Goal: Task Accomplishment & Management: Complete application form

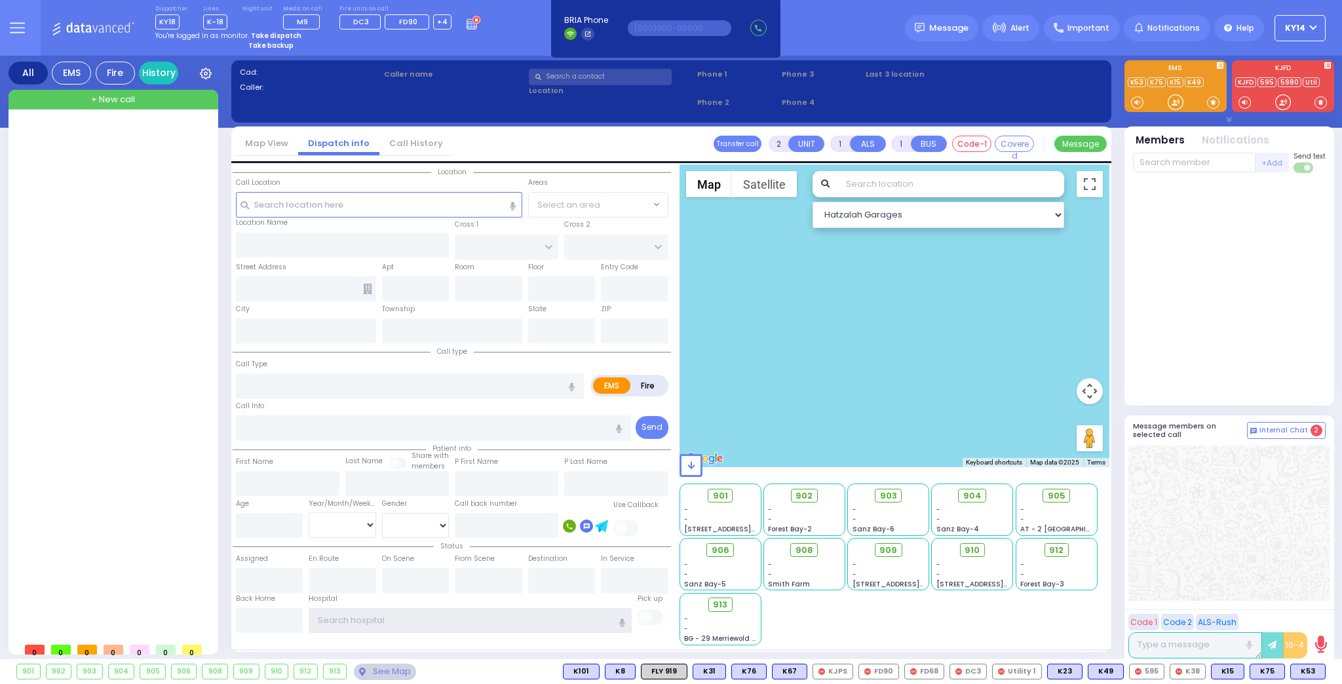
type input "ky14"
click at [270, 34] on strong "Take dispatch" at bounding box center [276, 36] width 50 height 10
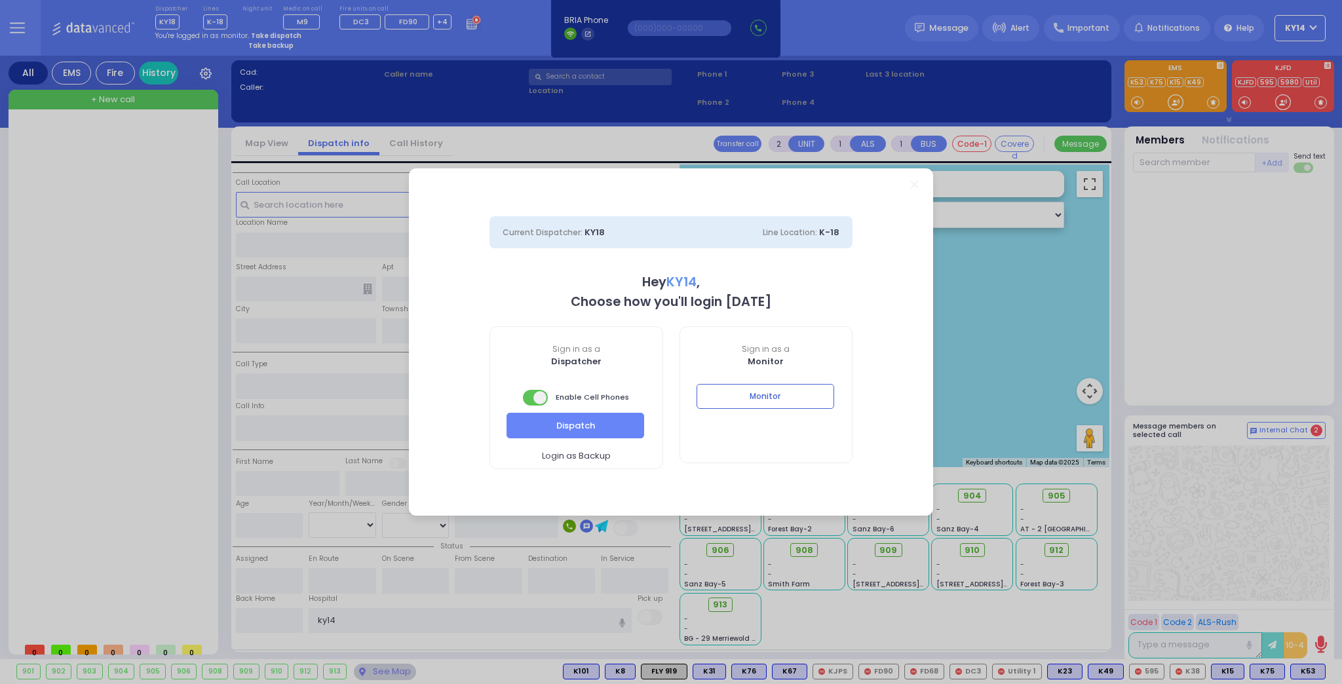
select select "2"
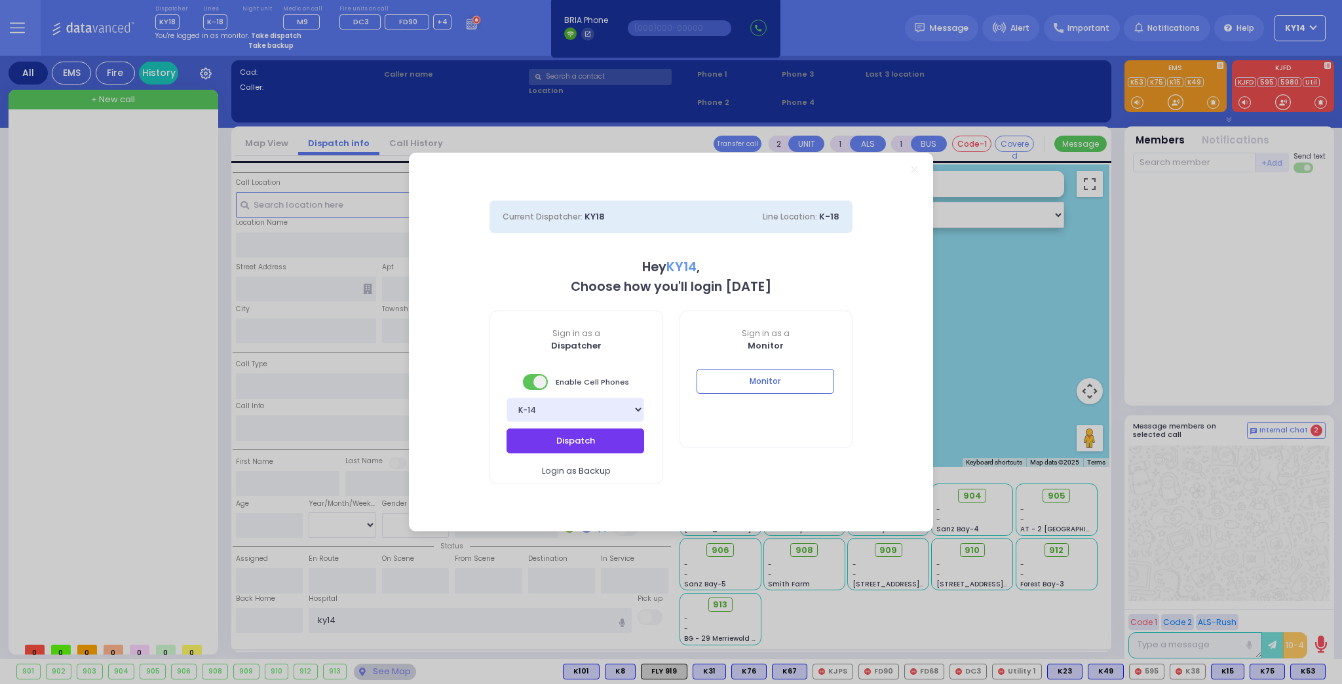
click at [612, 439] on button "Dispatch" at bounding box center [576, 441] width 138 height 25
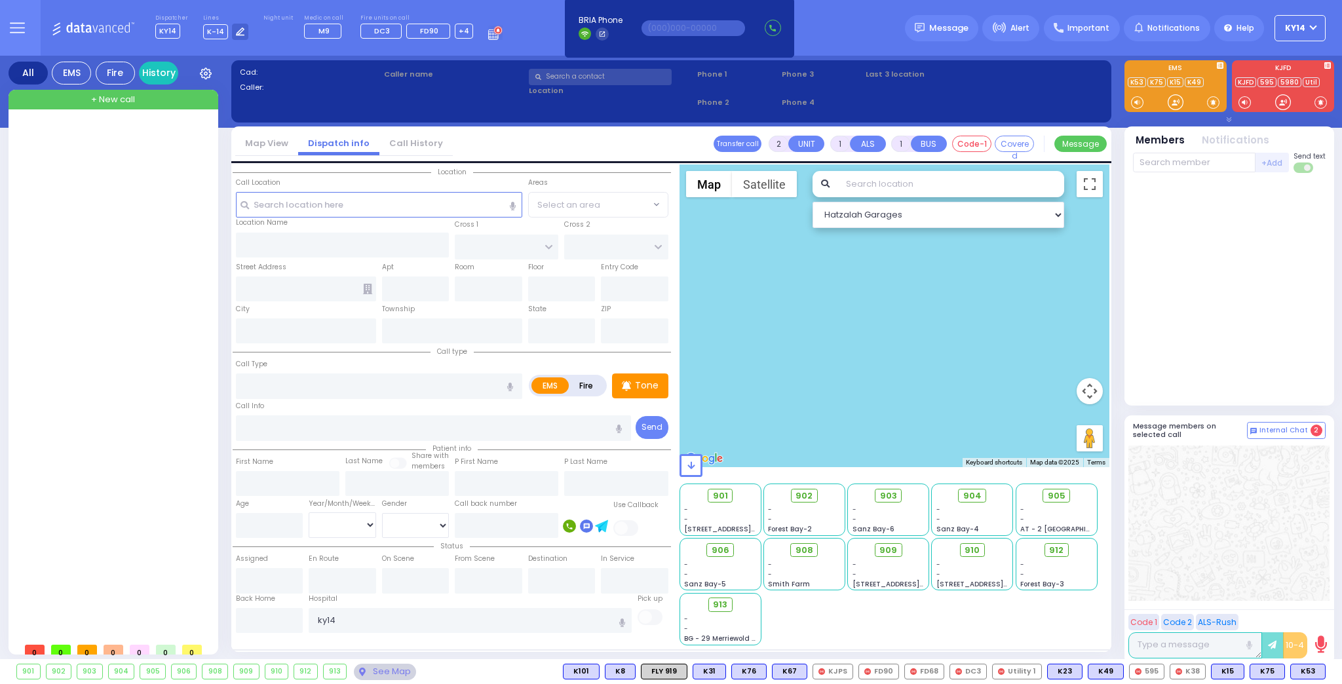
click at [1199, 333] on div at bounding box center [1229, 289] width 193 height 223
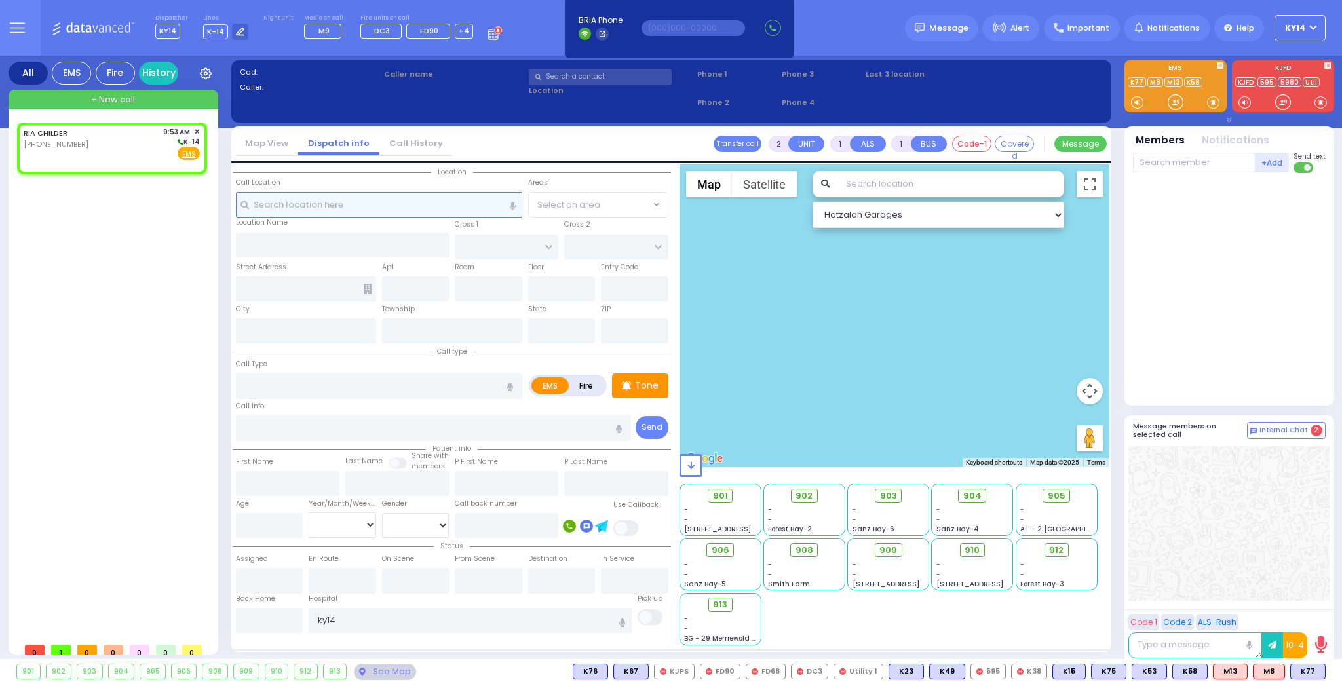
select select
radio input "true"
select select
type input "09:53"
select select "Hatzalah Garages"
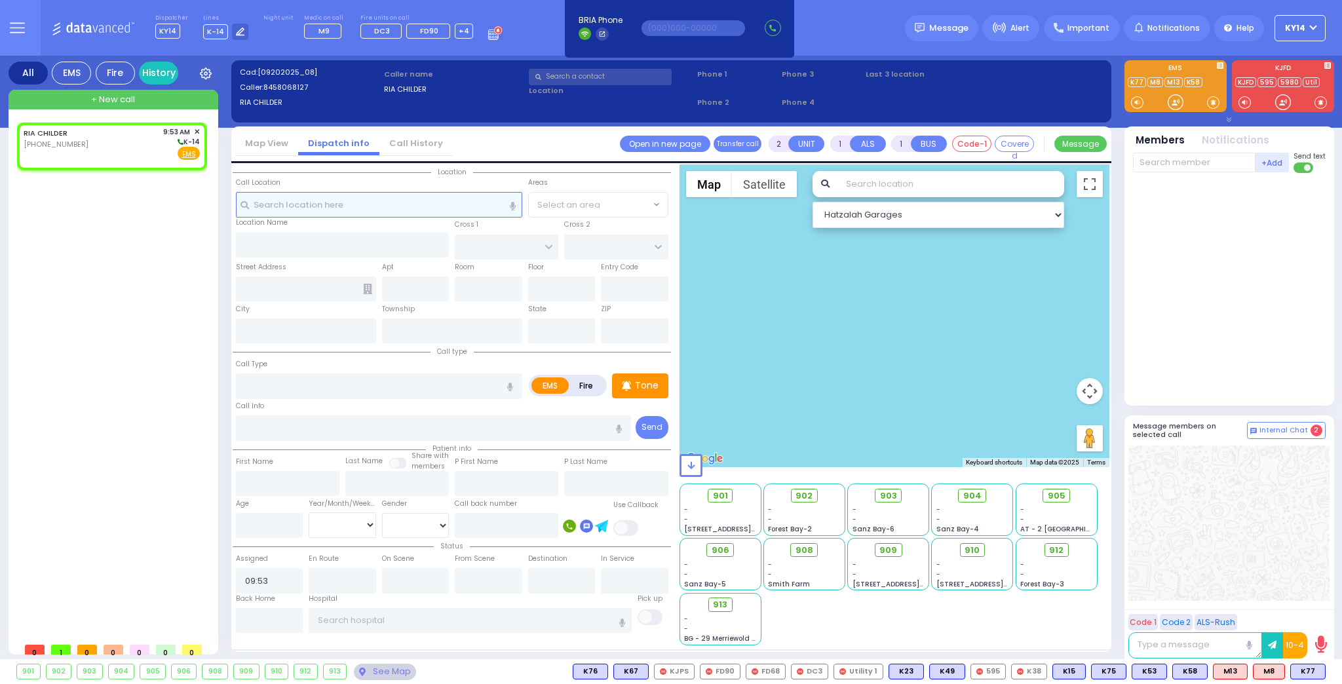
select select
radio input "true"
select select
select select "Hatzalah Garages"
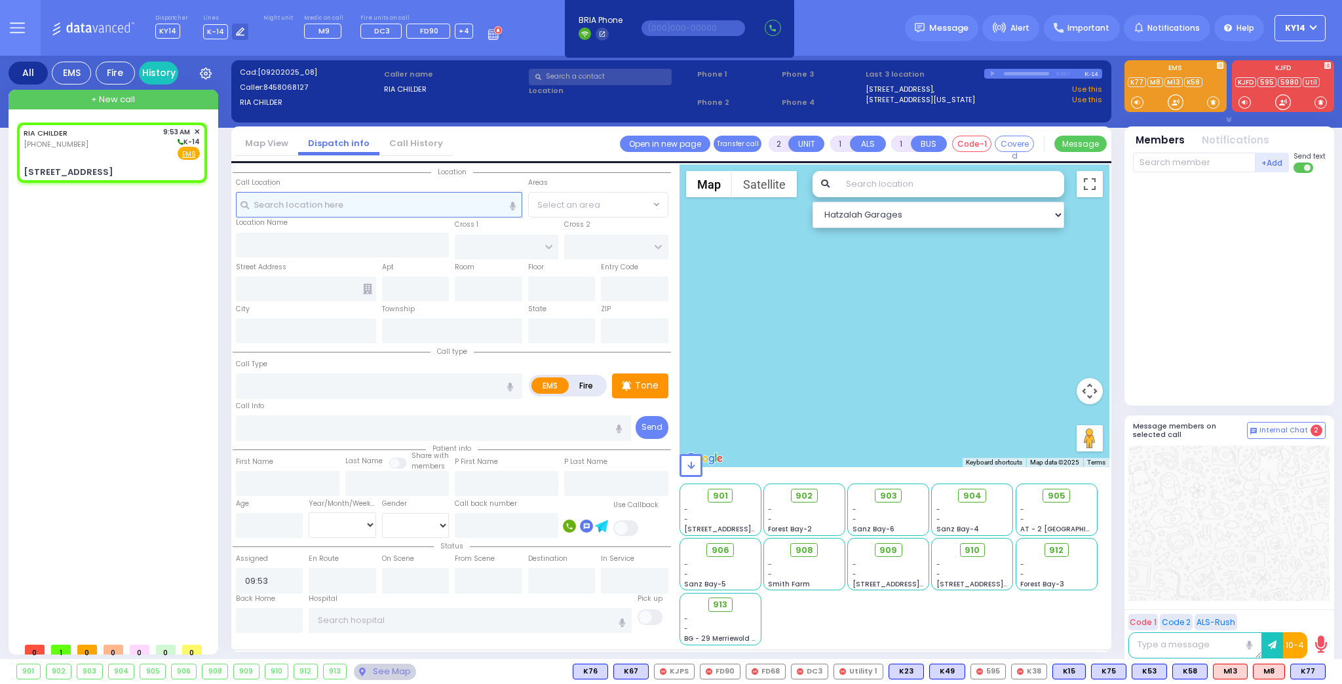
select select
radio input "true"
select select
select select "Hatzalah Garages"
type input "[GEOGRAPHIC_DATA]"
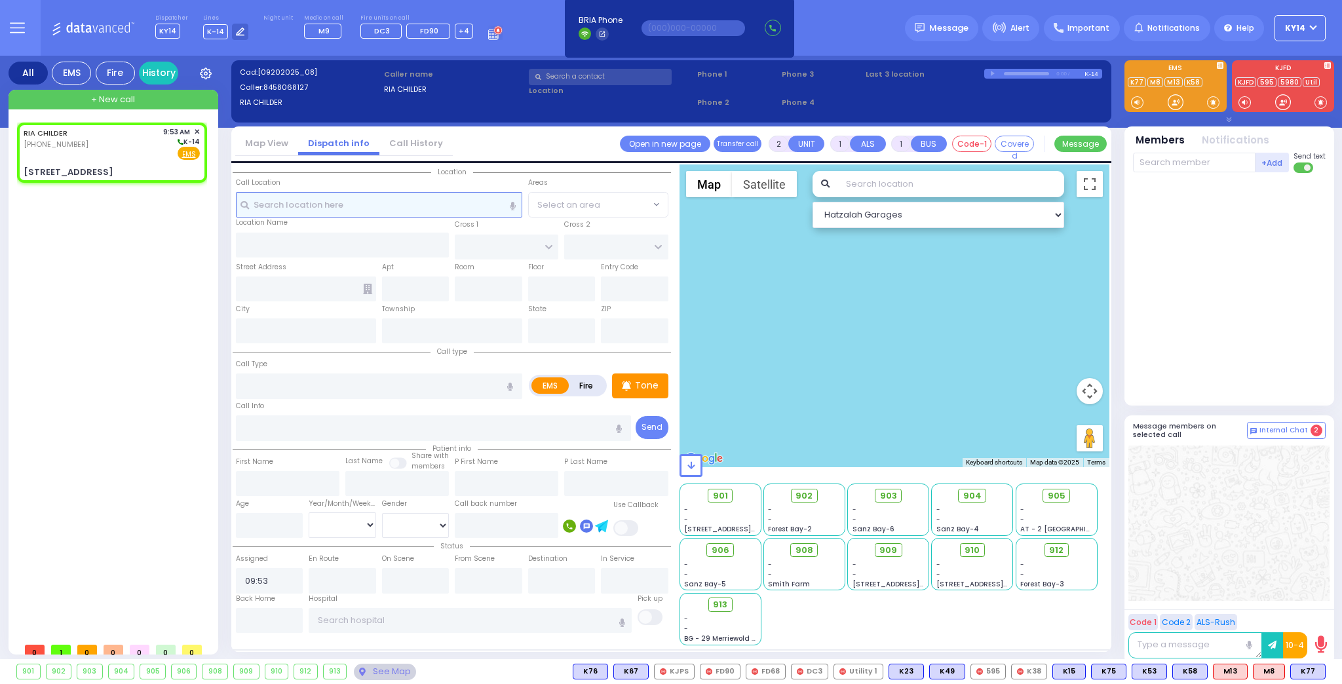
type input "CHUST RD"
type input "[STREET_ADDRESS]"
type input "Monroe"
type input "[US_STATE]"
type input "10950"
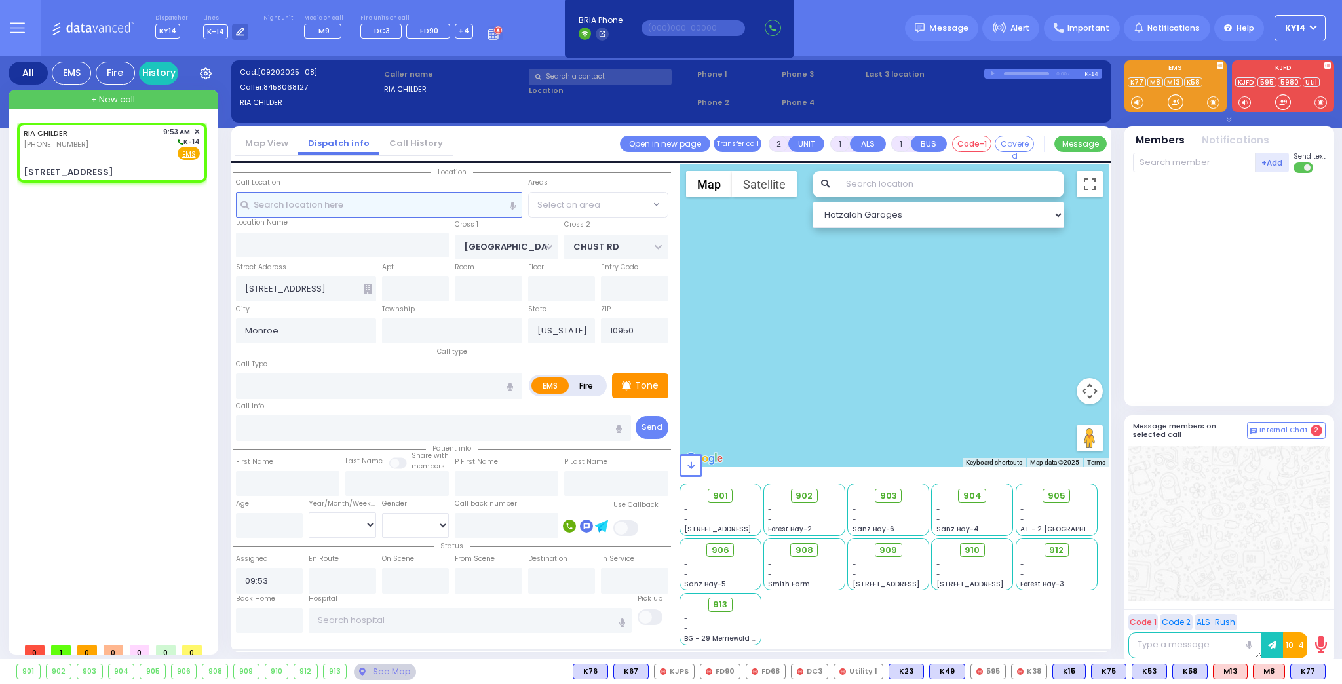
select select "SECTION 4"
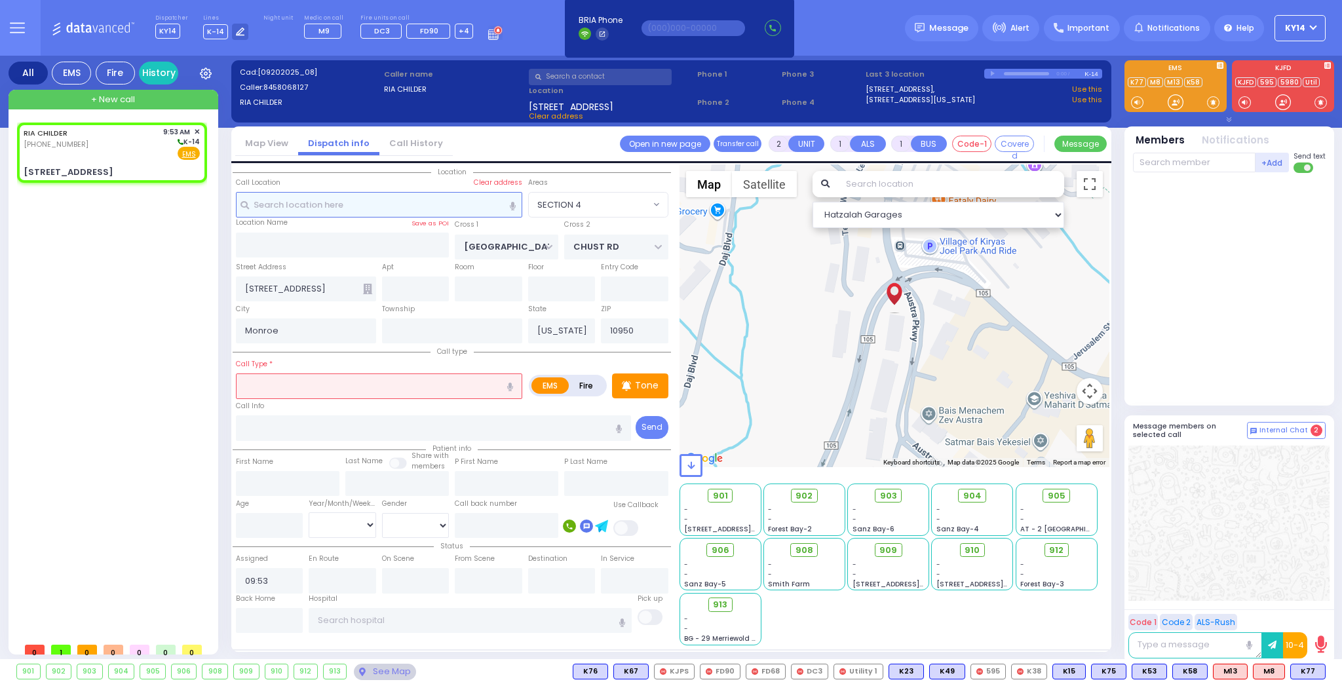
select select
radio input "true"
select select
select select "Hatzalah Garages"
type input "403"
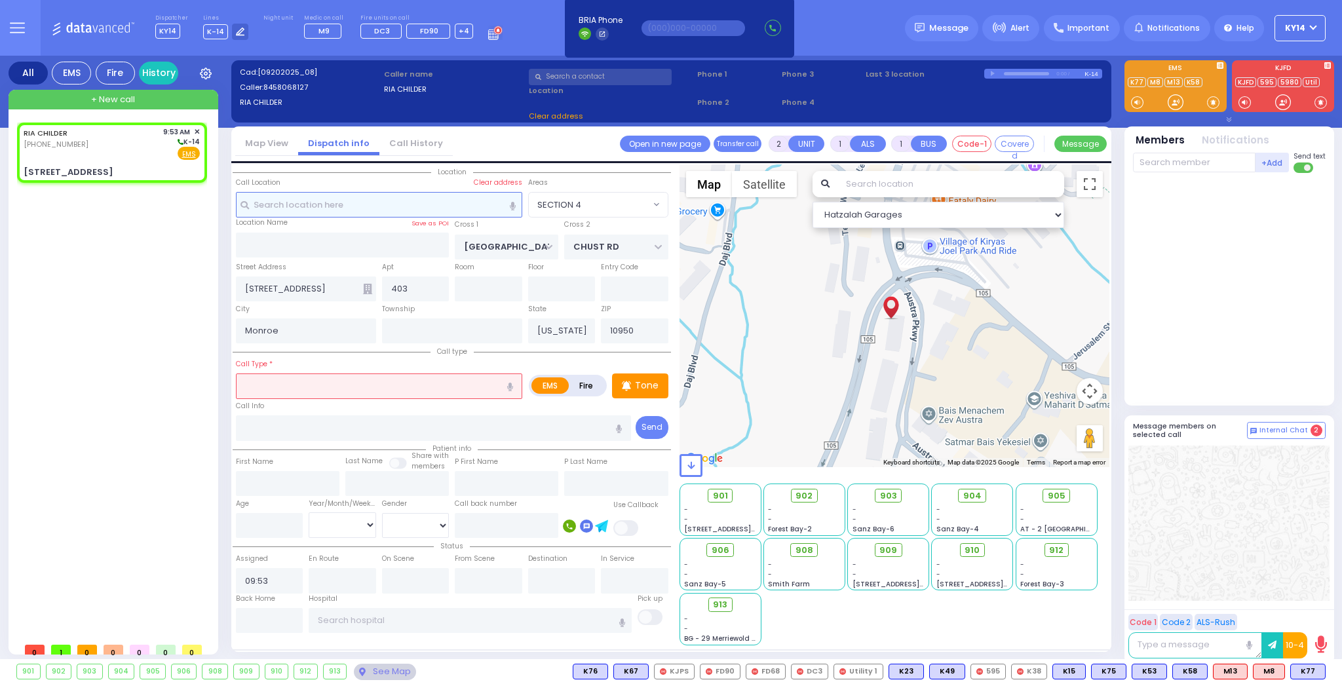
select select "SECTION 4"
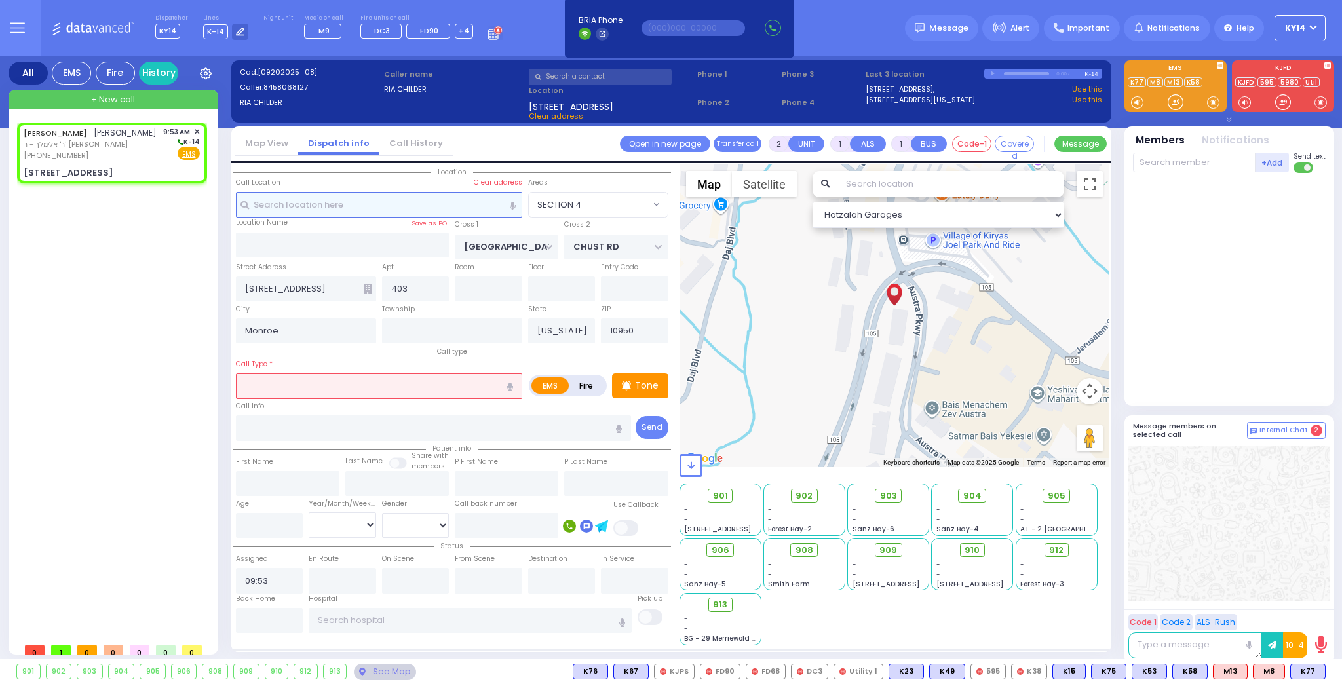
select select
radio input "true"
type input "[PERSON_NAME]"
select select
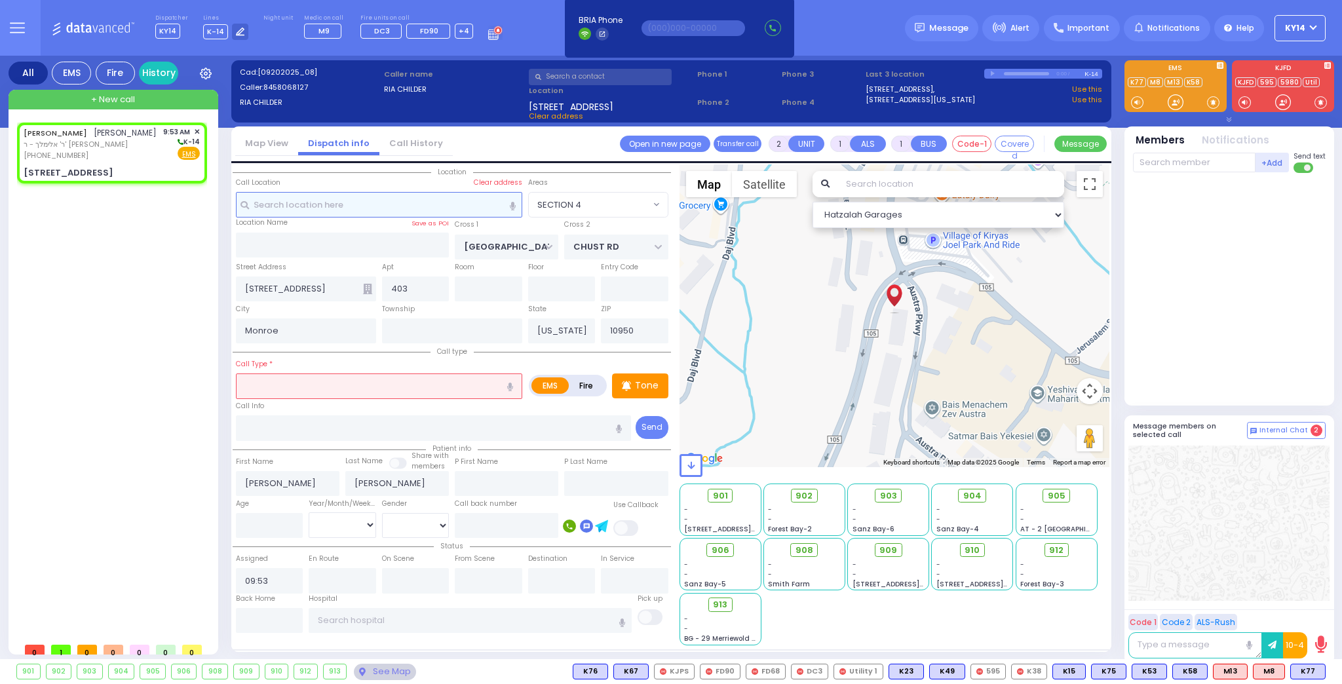
select select "Hatzalah Garages"
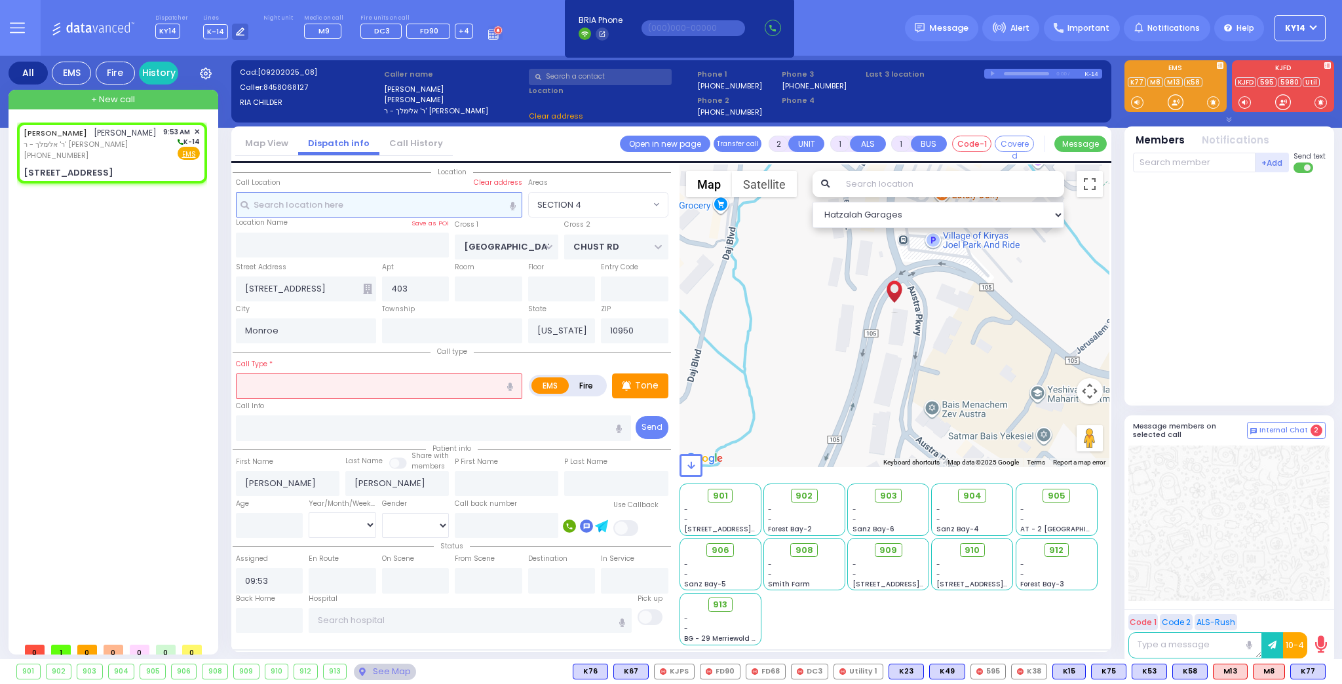
type input "[GEOGRAPHIC_DATA]"
type input "MERON DR"
type input "[STREET_ADDRESS]"
select select
radio input "true"
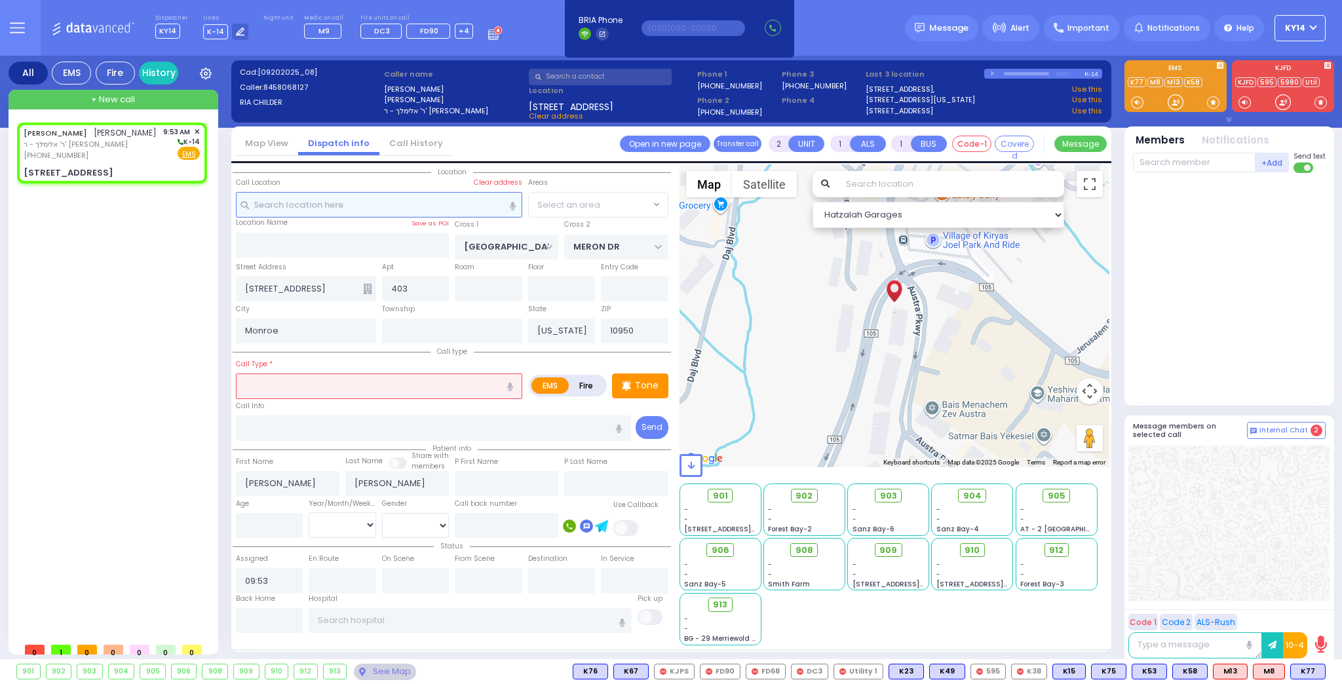
select select
select select "VYOEL MOSHE"
select select "Hatzalah Garages"
select select "VYOEL MOSHE"
select select
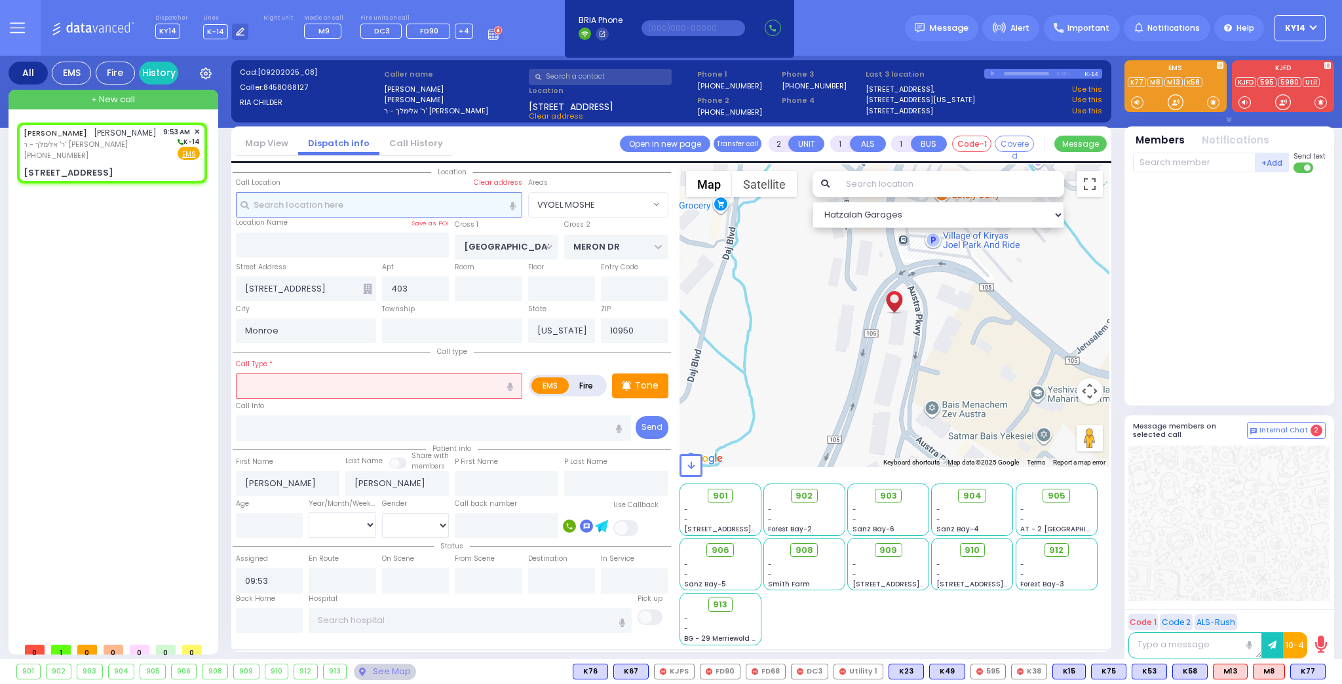
radio input "false"
radio input "true"
select select
select select "Hatzalah Garages"
select select "VYOEL MOSHE"
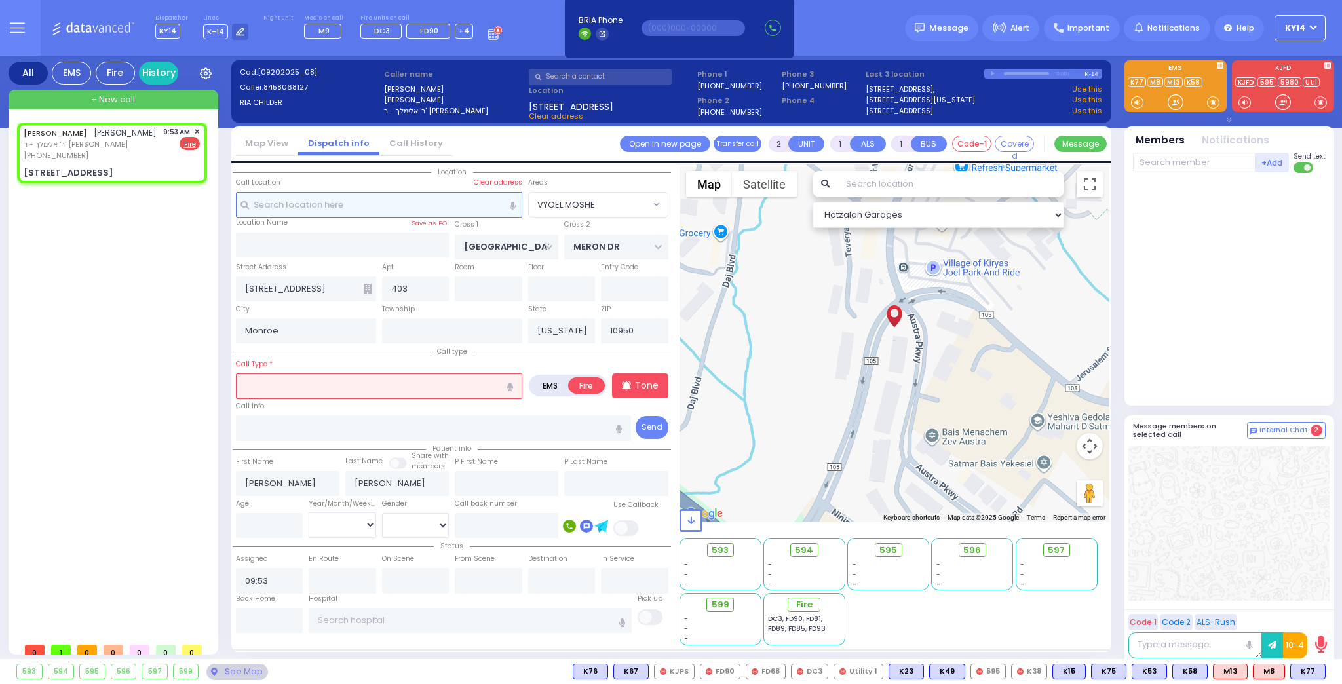
select select
radio input "true"
select select
select select "Hatzalah Garages"
select select "VYOEL MOSHE"
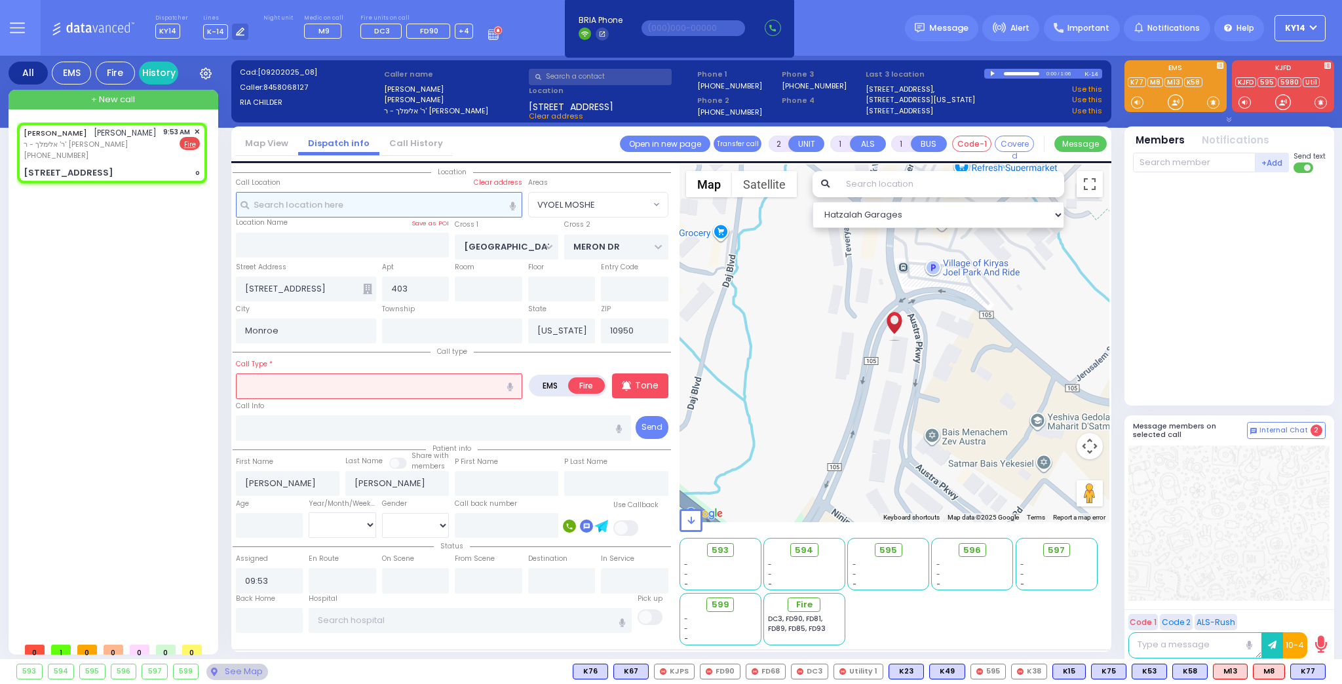
select select
type input "o"
radio input "true"
select select
select select "Hatzalah Garages"
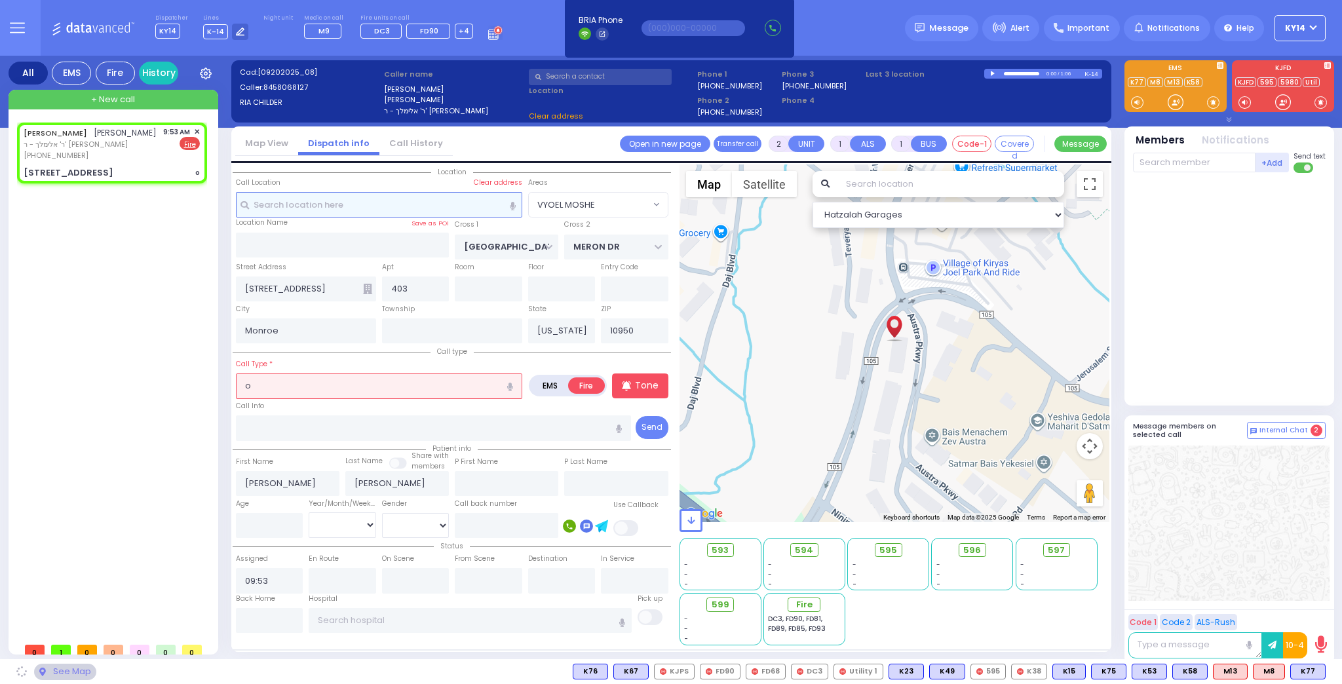
select select "VYOEL MOSHE"
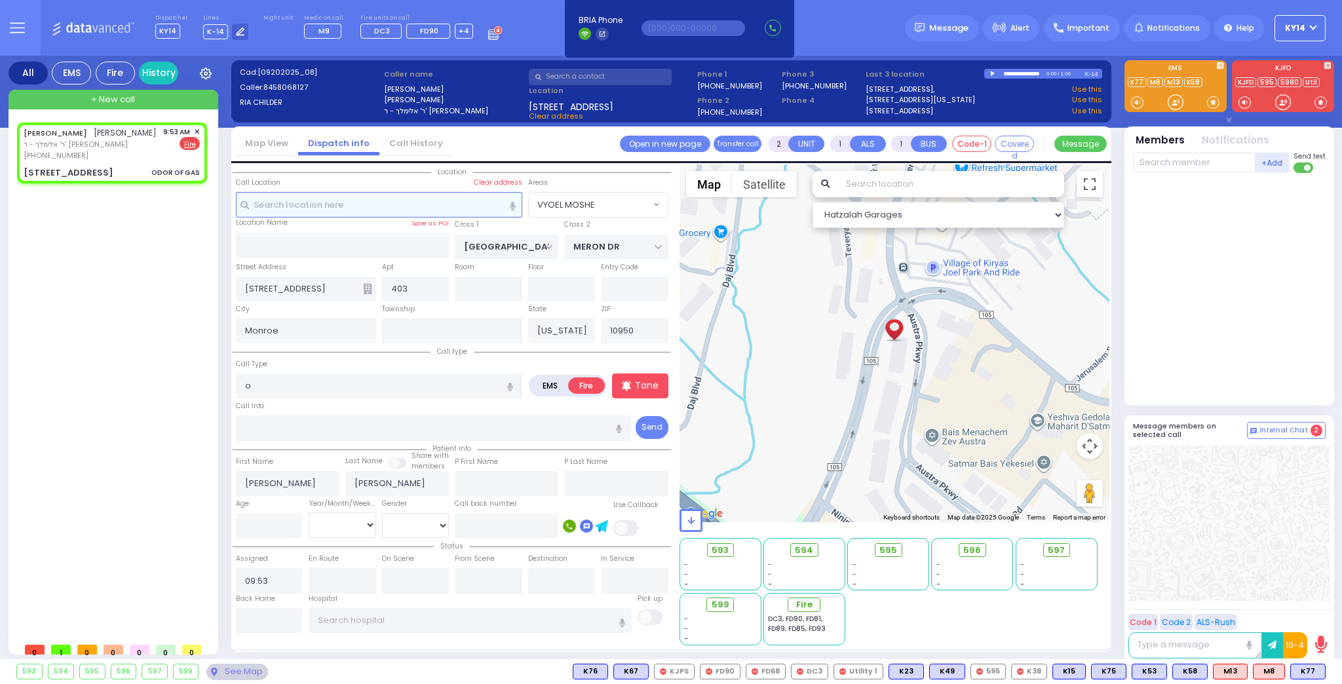
select select
type input "ODOR OF GAS"
radio input "true"
select select
select select "Hatzalah Garages"
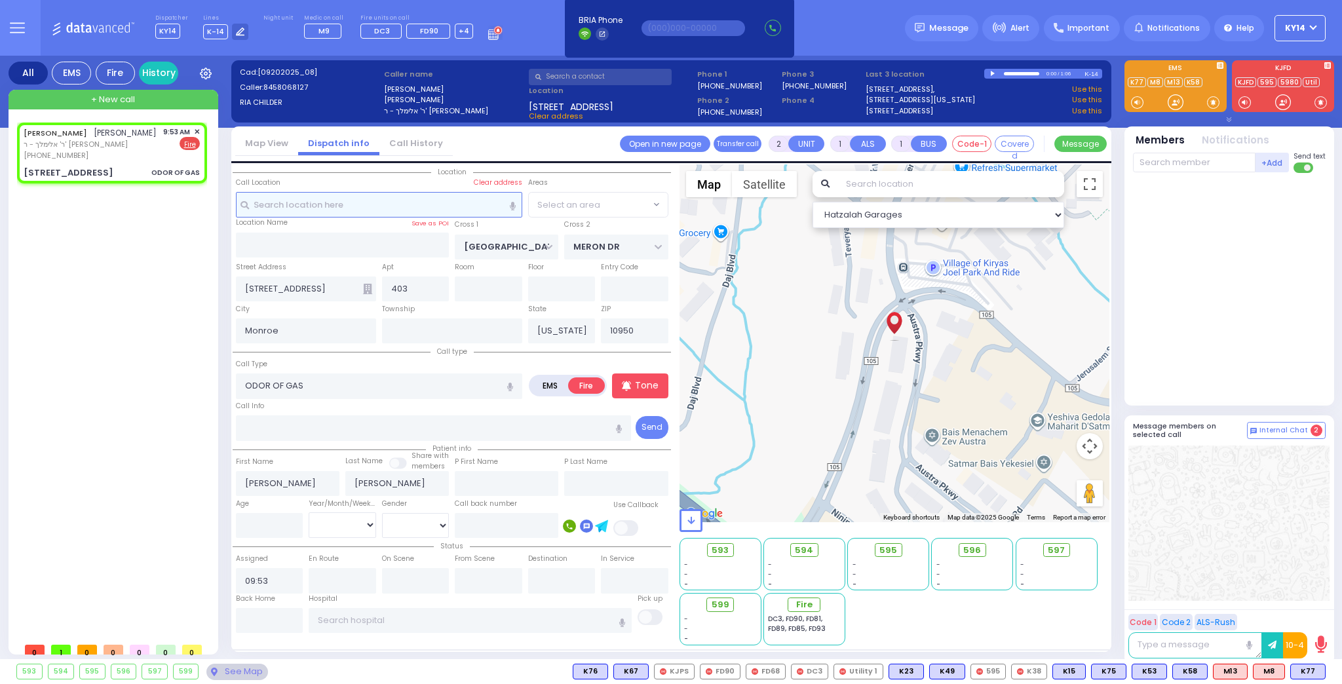
select select "VYOEL MOSHE"
select select
radio input "true"
select select
select select "Hatzalah Garages"
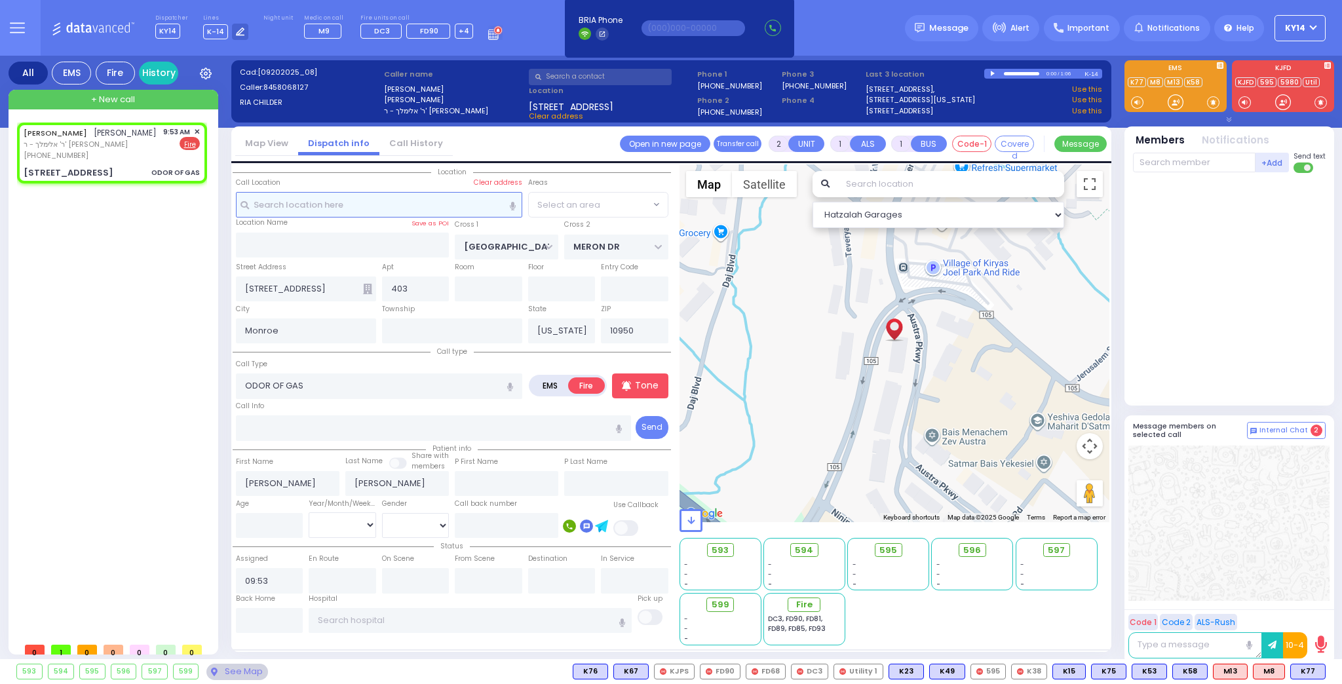
select select "VYOEL MOSHE"
select select
radio input "true"
select select
select select "Hatzalah Garages"
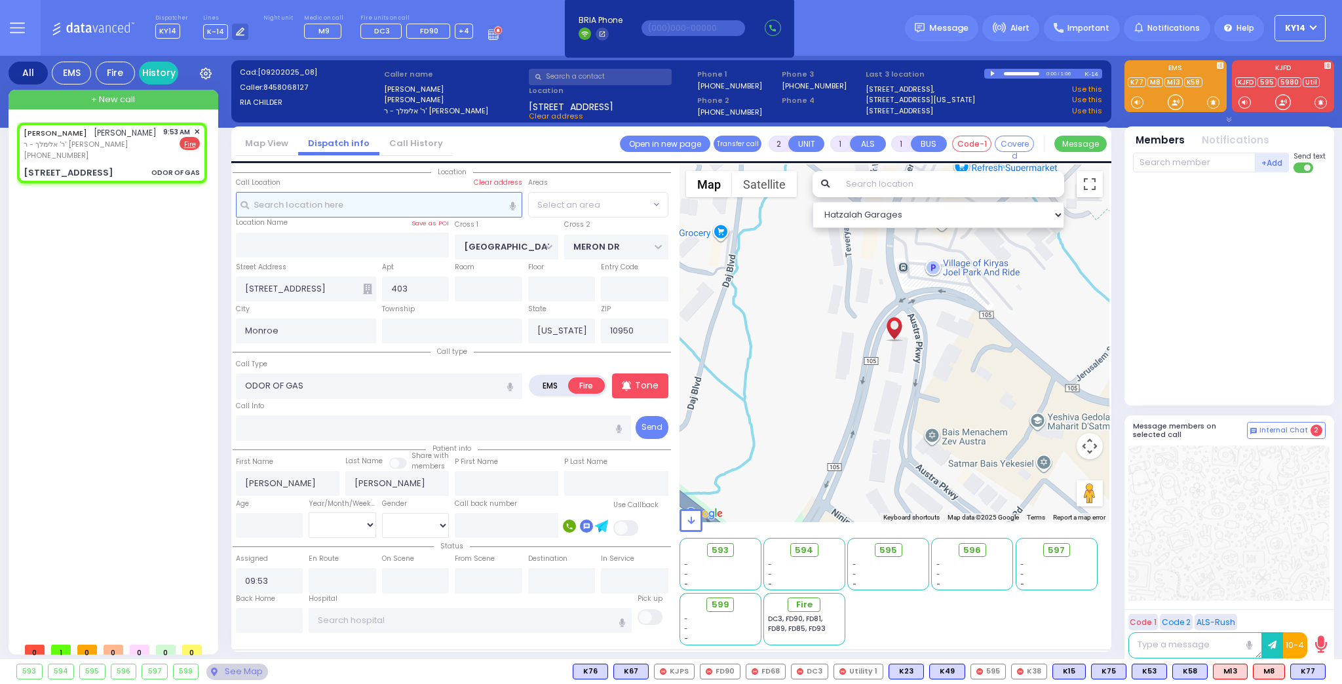
select select "VYOEL MOSHE"
